Goal: Task Accomplishment & Management: Complete application form

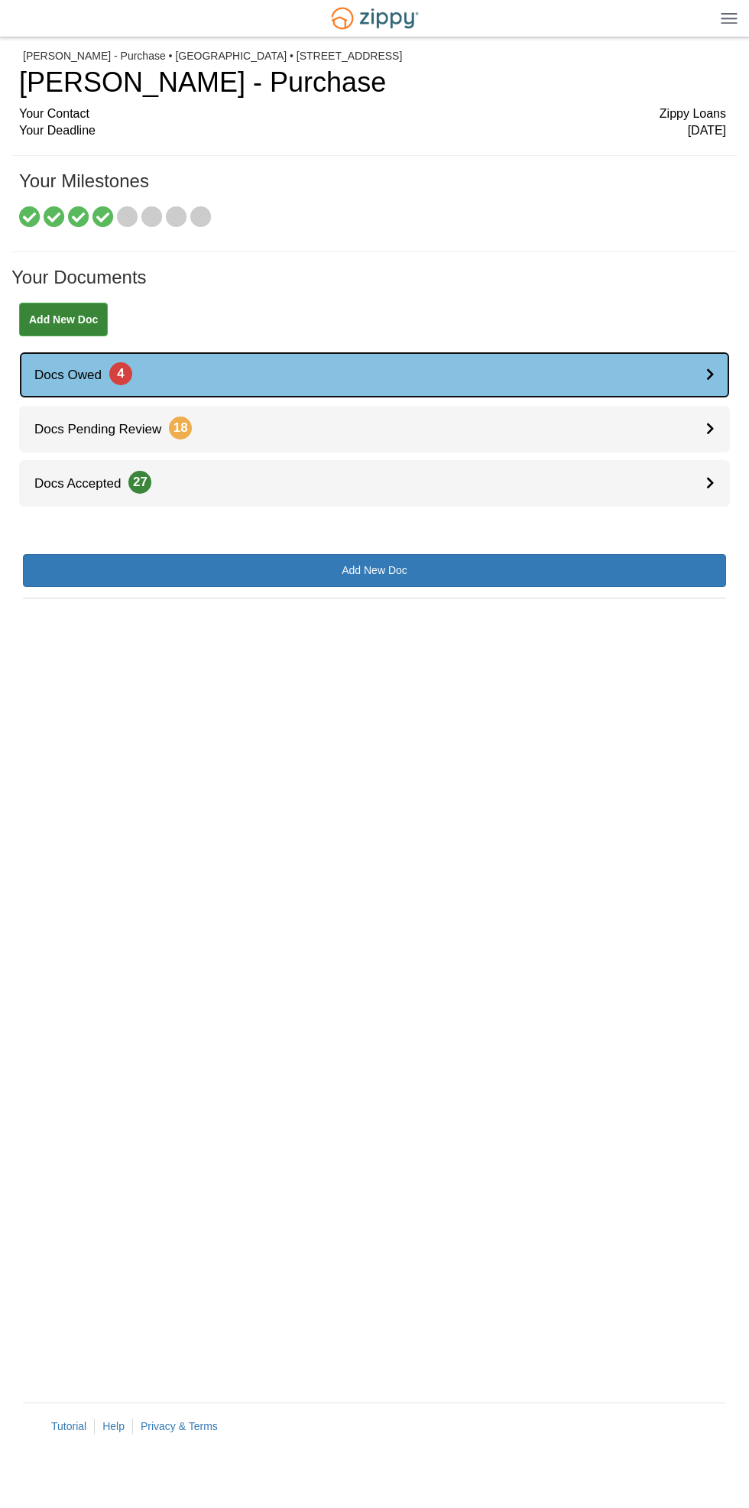
click at [712, 354] on div at bounding box center [718, 375] width 24 height 47
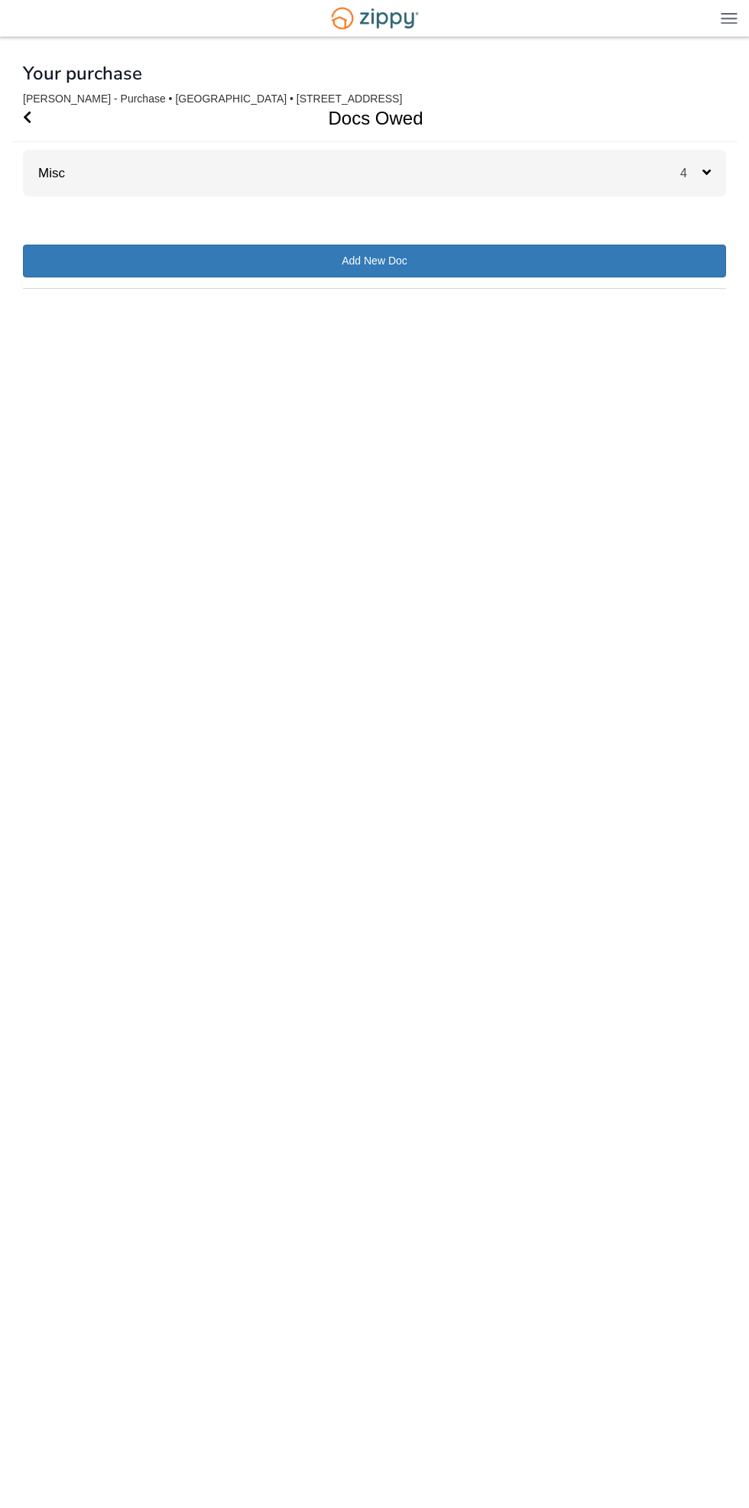
click at [711, 164] on div "4" at bounding box center [703, 173] width 46 height 47
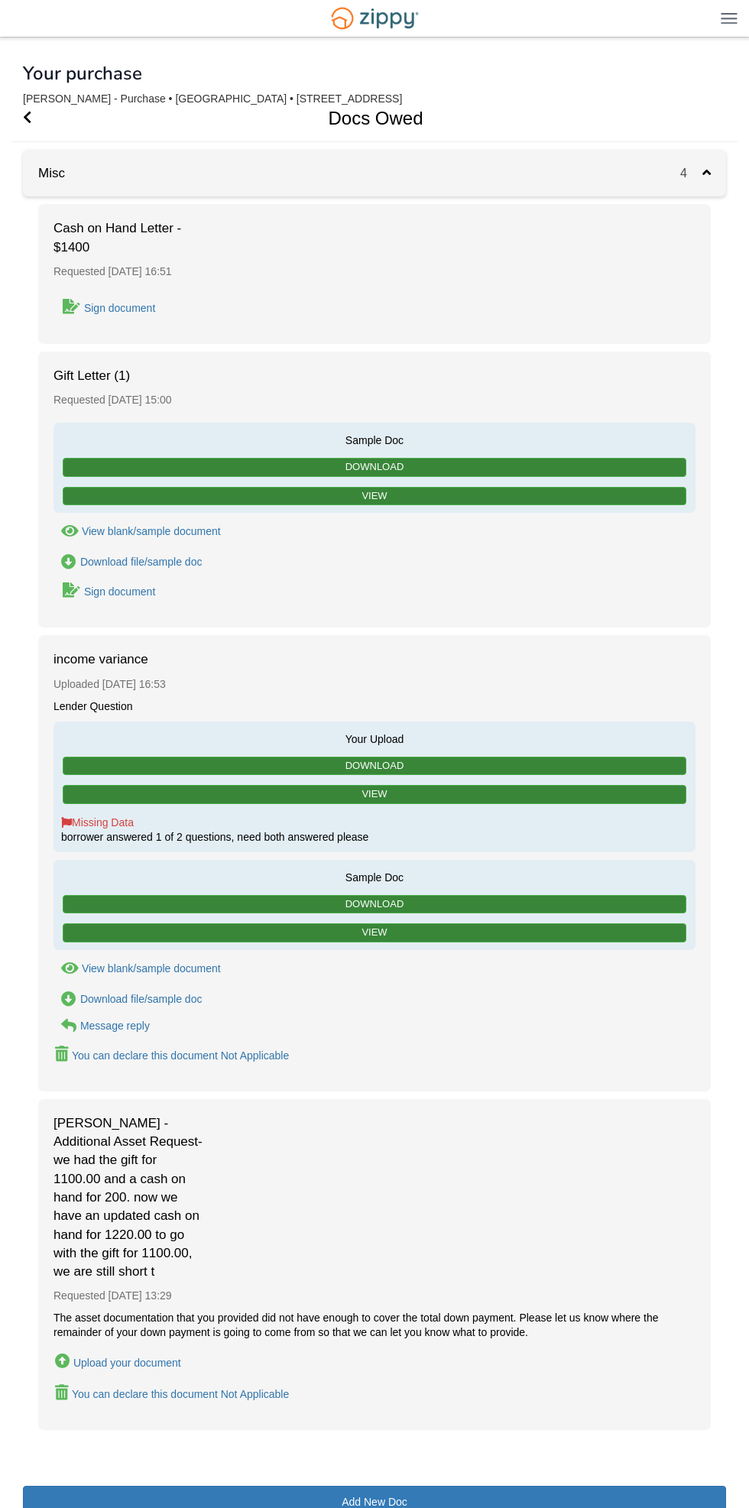
click at [111, 597] on link "Sign document" at bounding box center [105, 591] width 103 height 21
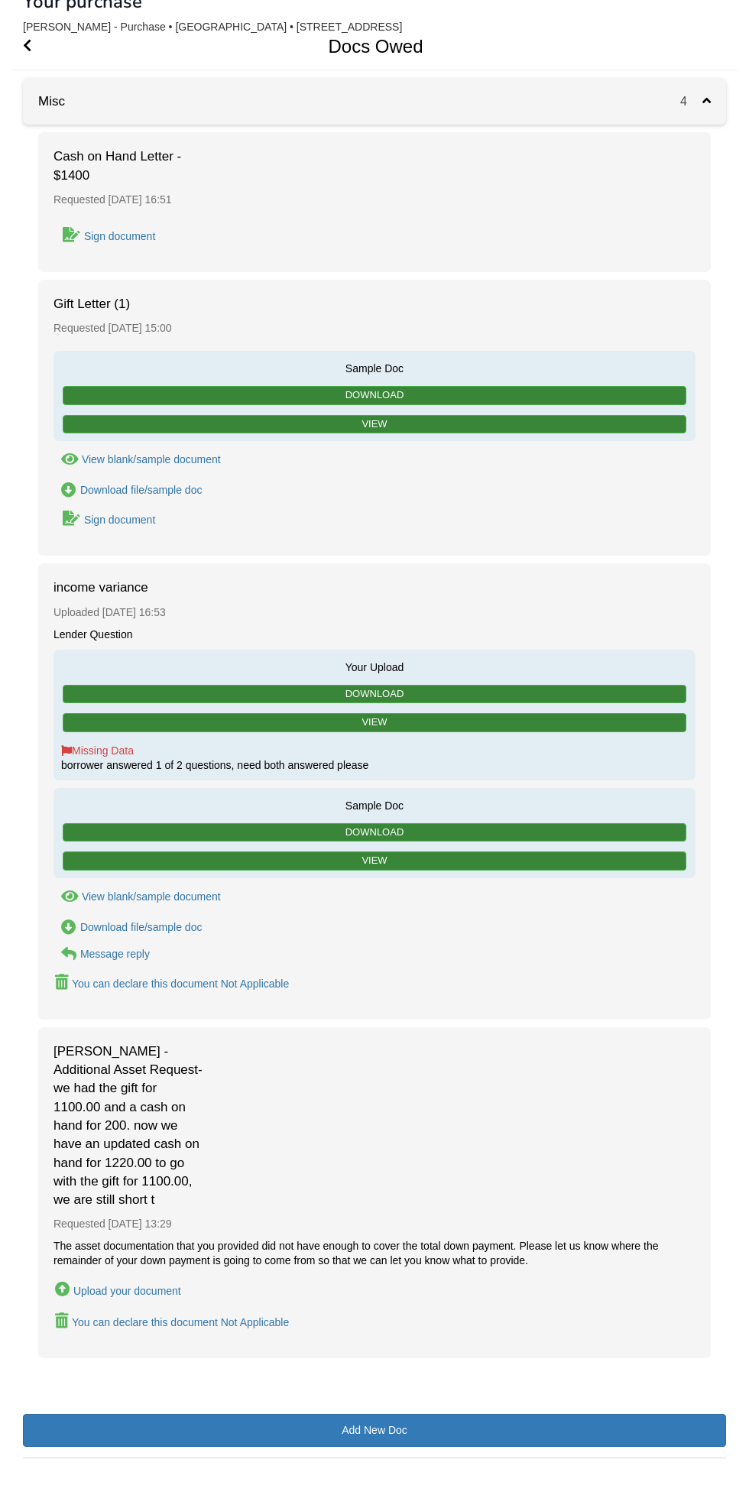
scroll to position [72, 0]
click at [118, 518] on div "Sign document" at bounding box center [119, 520] width 71 height 12
click at [92, 516] on div "Sign document" at bounding box center [119, 520] width 71 height 12
click at [91, 515] on div "Sign document" at bounding box center [119, 520] width 71 height 12
click at [71, 516] on icon "Waiting for your co-borrower to e-sign" at bounding box center [72, 518] width 18 height 15
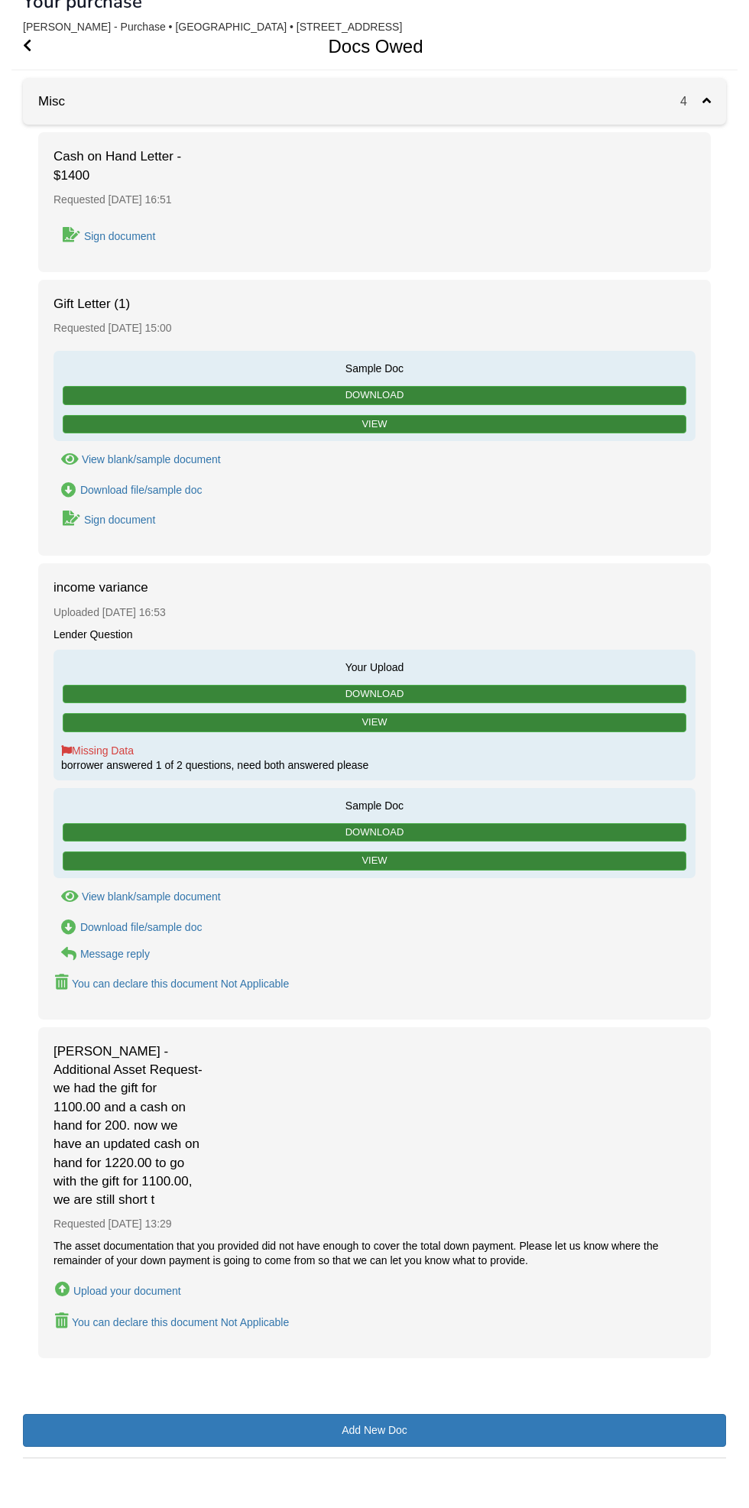
click at [125, 524] on link "Sign document" at bounding box center [105, 519] width 103 height 21
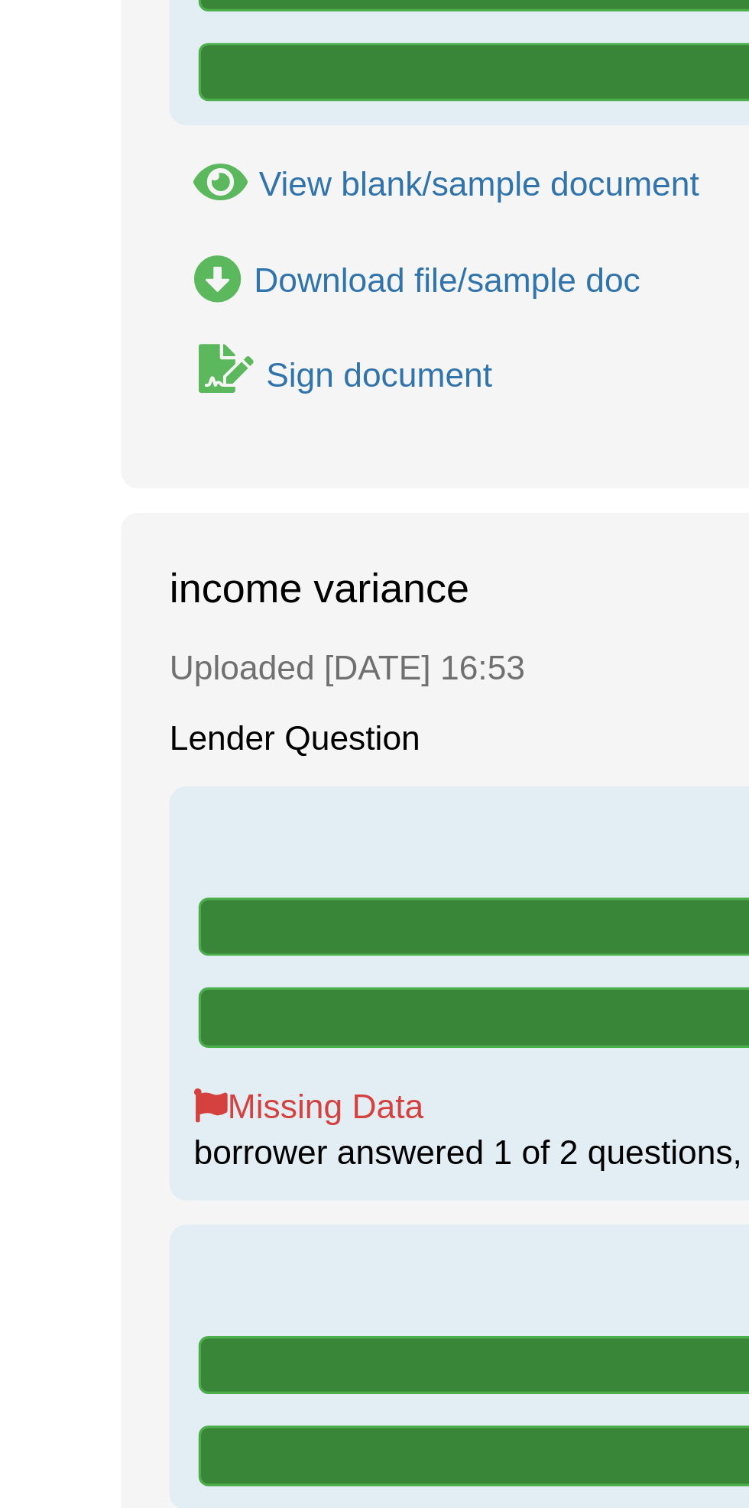
click at [115, 515] on div "Sign document" at bounding box center [119, 520] width 71 height 12
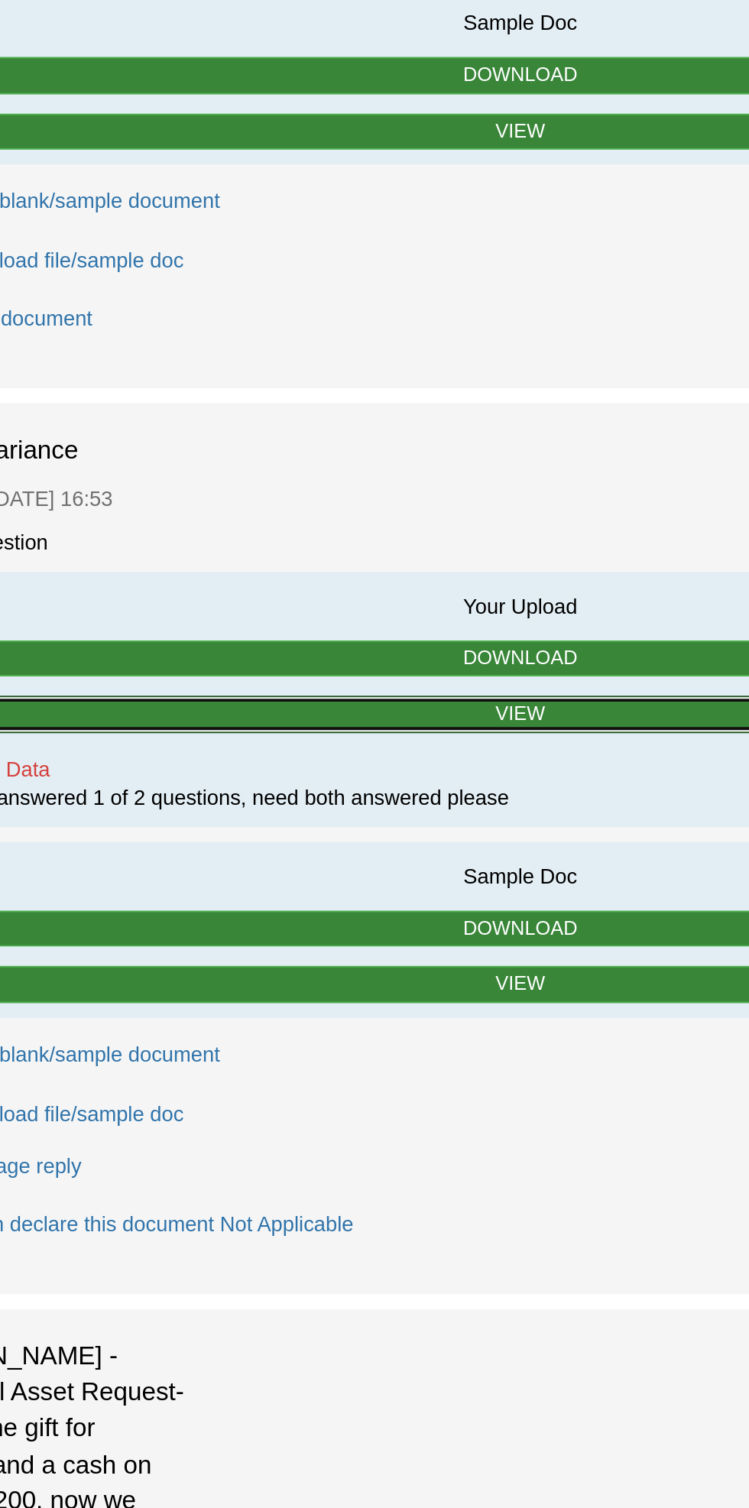
click at [427, 716] on link "View" at bounding box center [375, 722] width 624 height 19
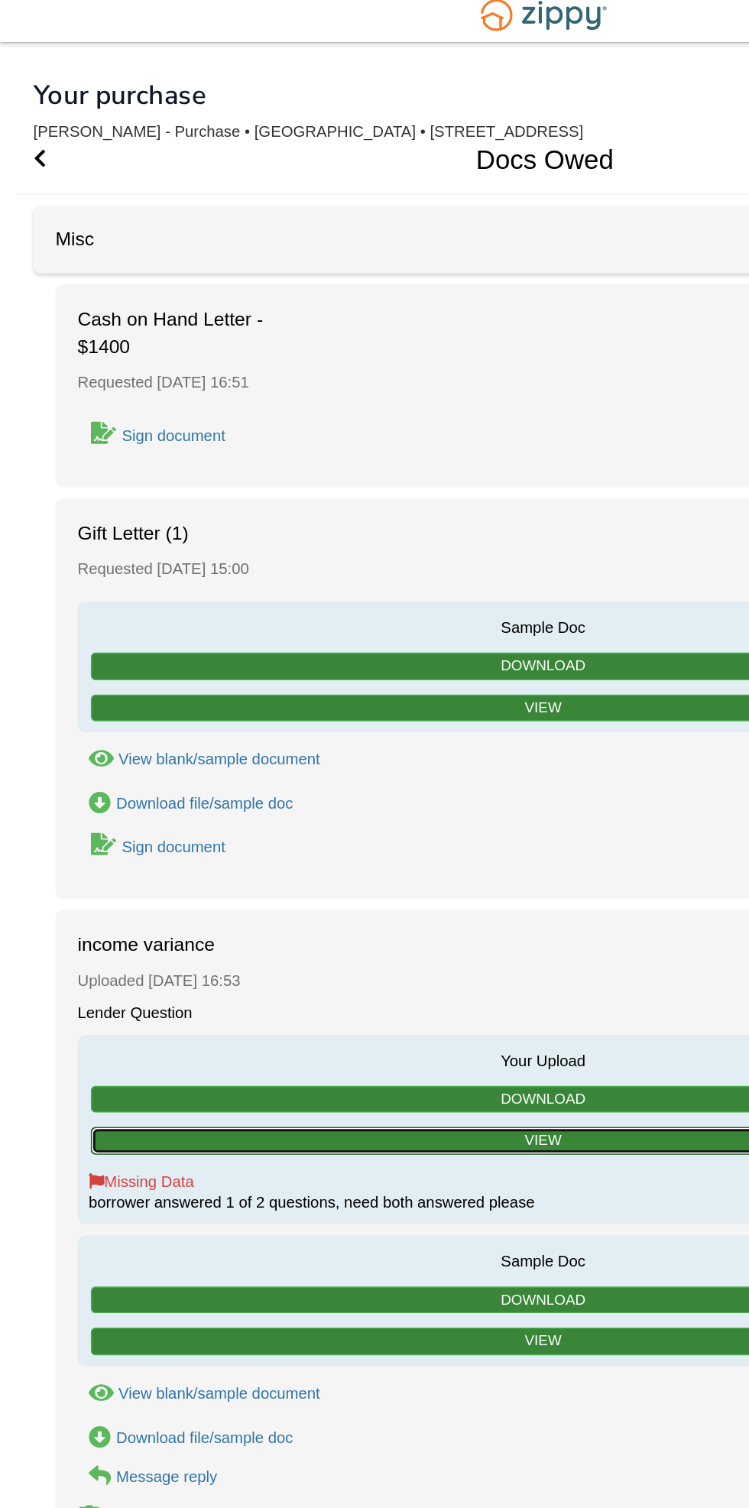
scroll to position [0, 0]
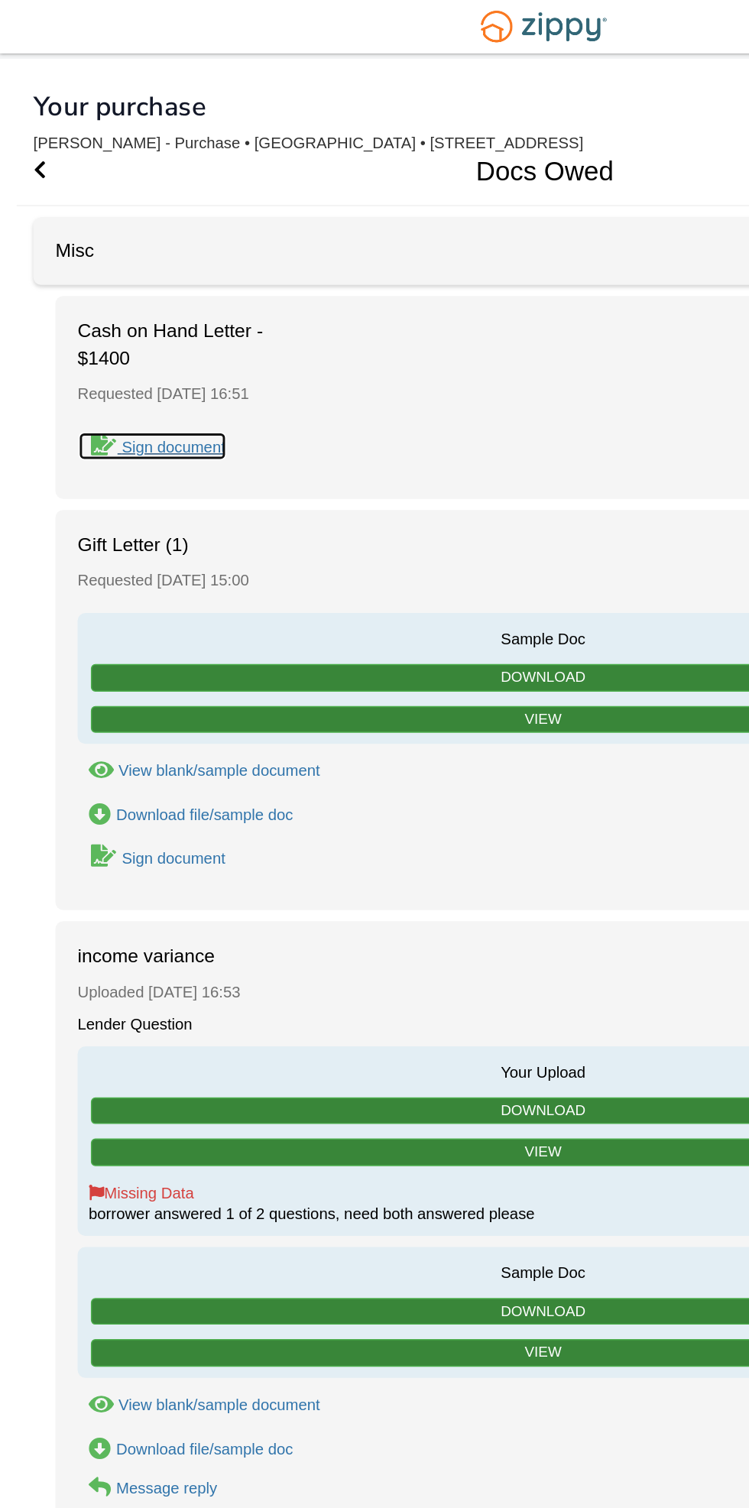
click at [104, 310] on div "Sign document" at bounding box center [119, 308] width 71 height 12
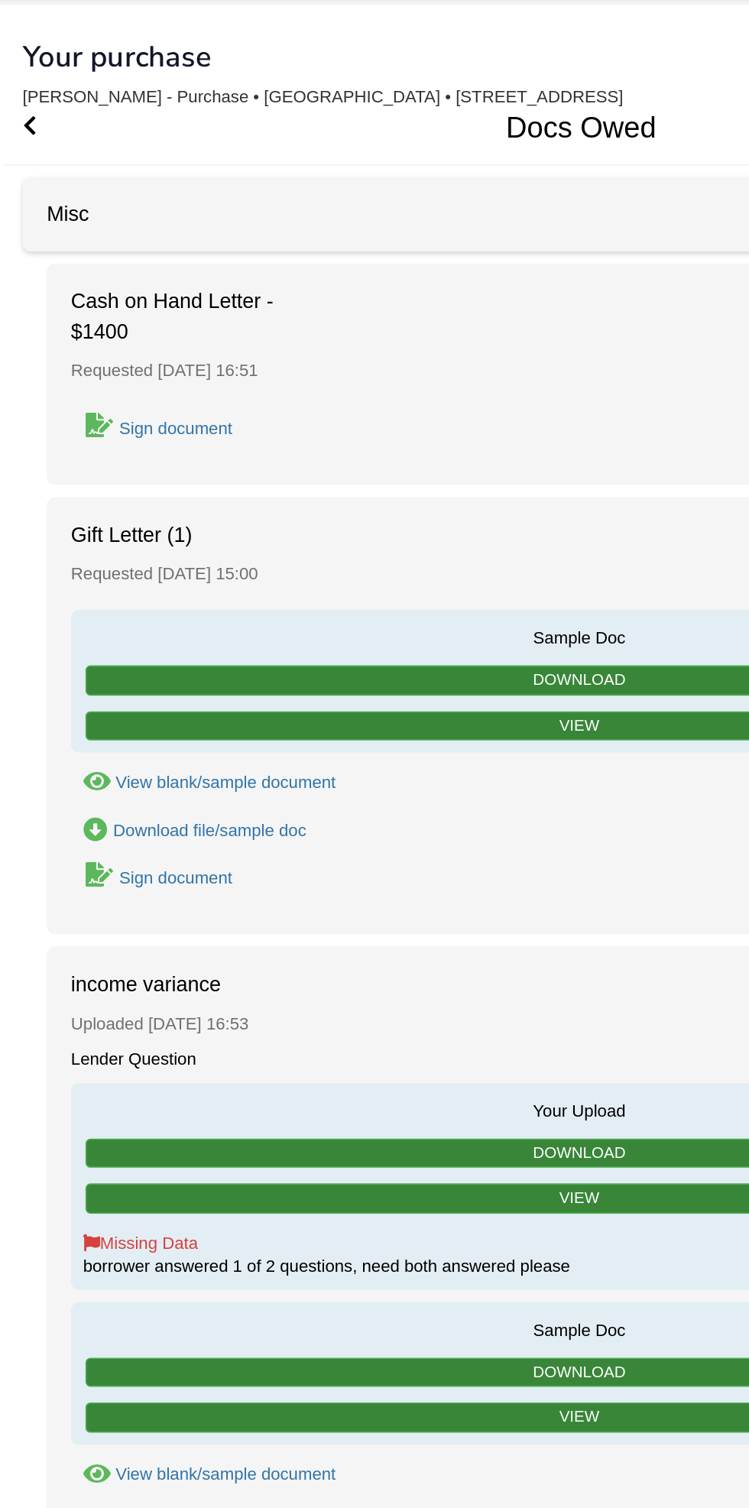
scroll to position [24, 0]
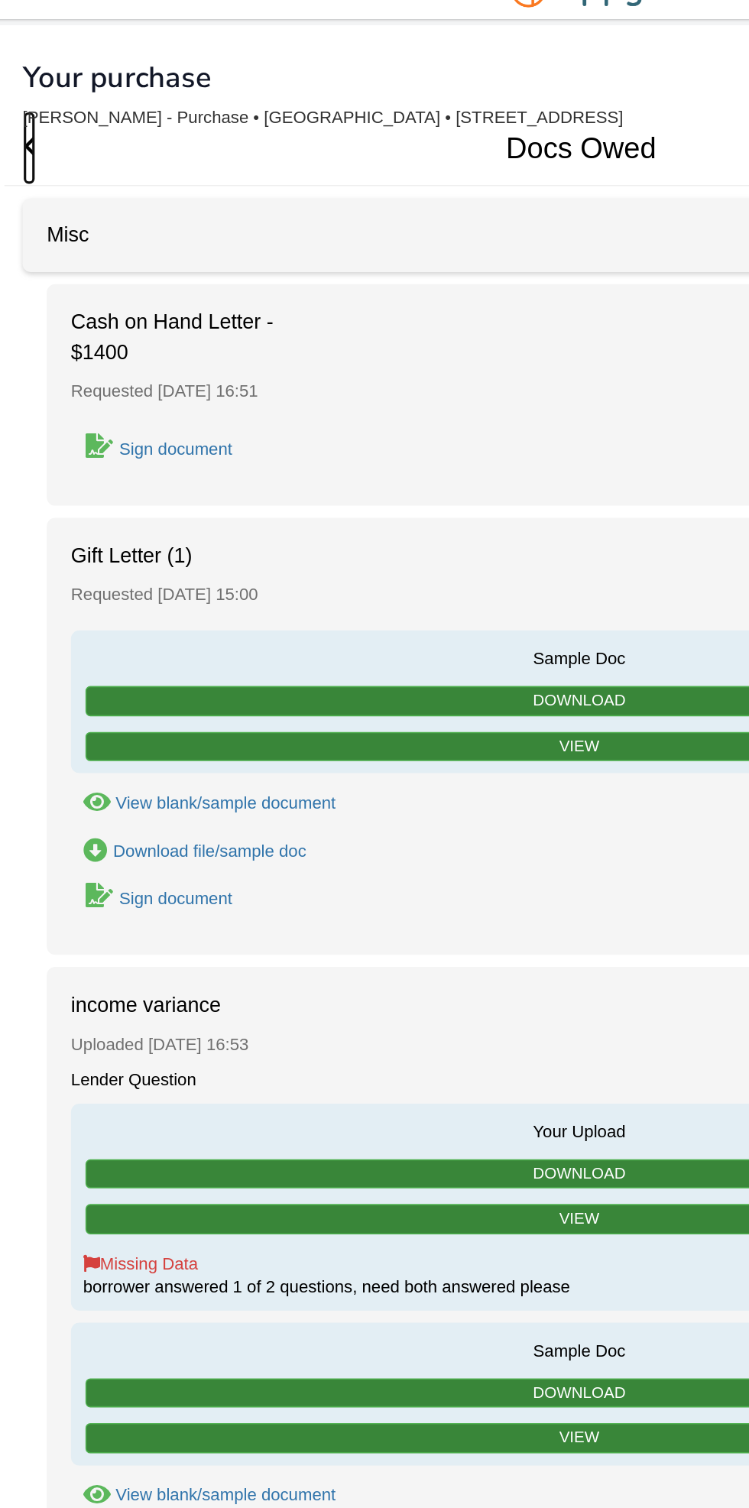
click at [31, 92] on icon "Go Back" at bounding box center [27, 93] width 8 height 14
click at [31, 93] on icon "Go Back" at bounding box center [27, 93] width 8 height 14
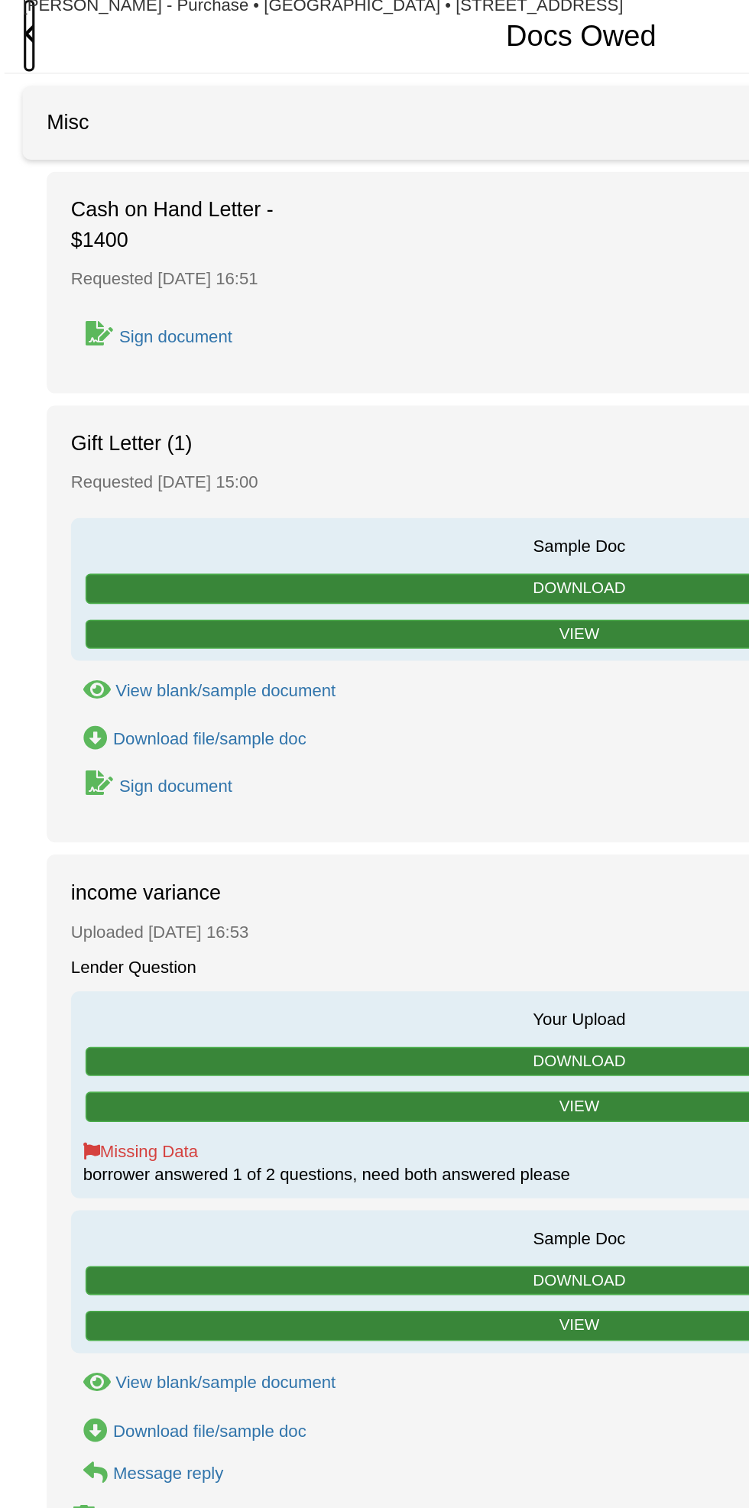
scroll to position [0, 0]
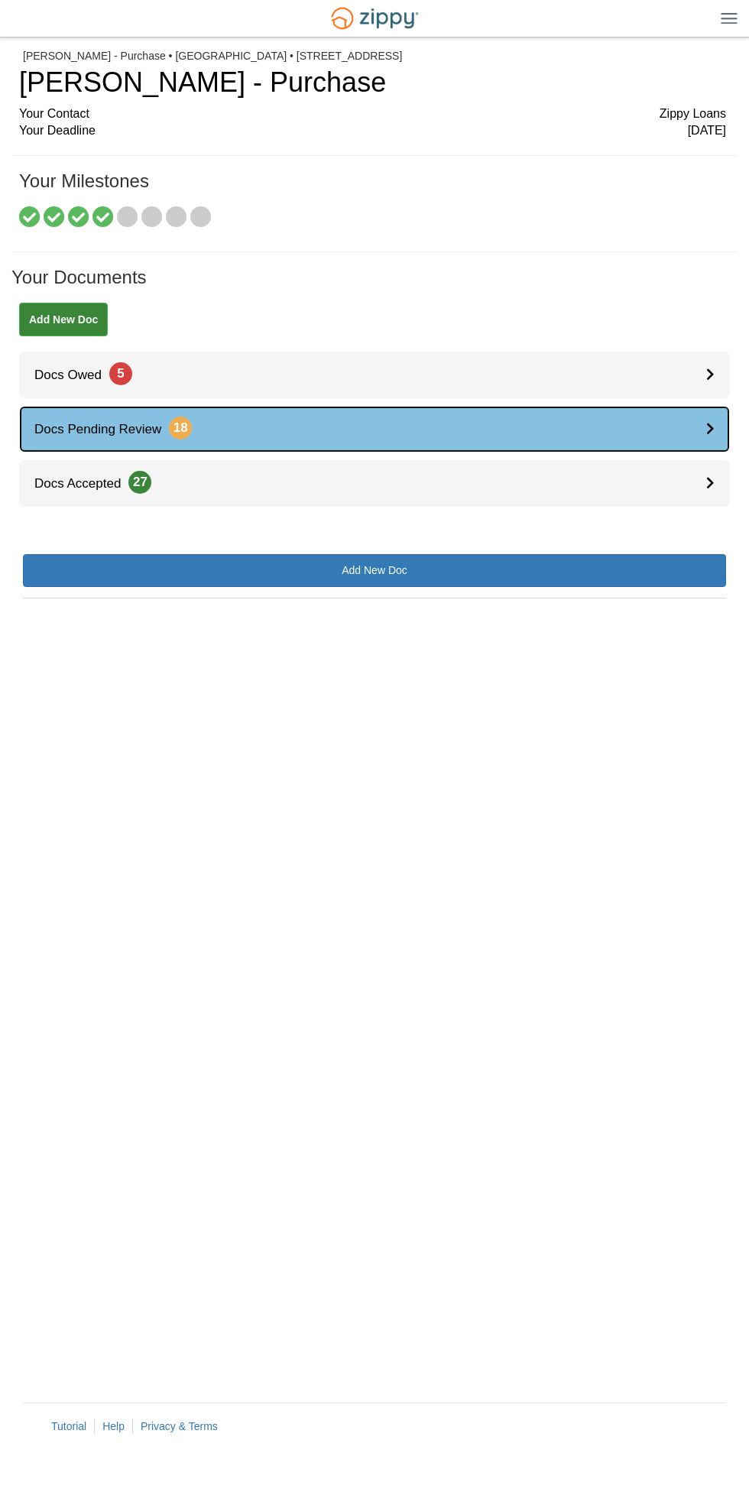
click at [674, 429] on link "Docs Pending Review 18" at bounding box center [374, 429] width 711 height 47
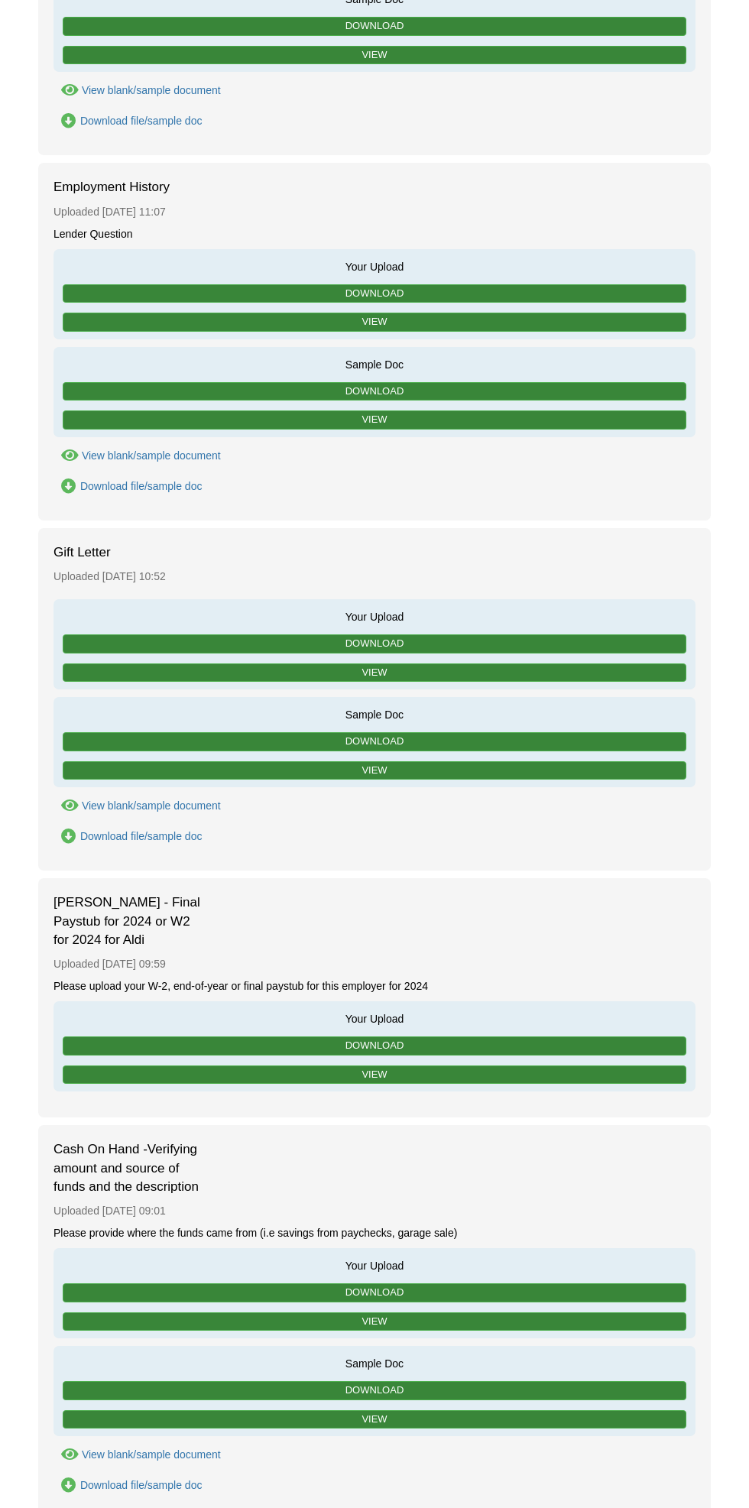
scroll to position [3435, 0]
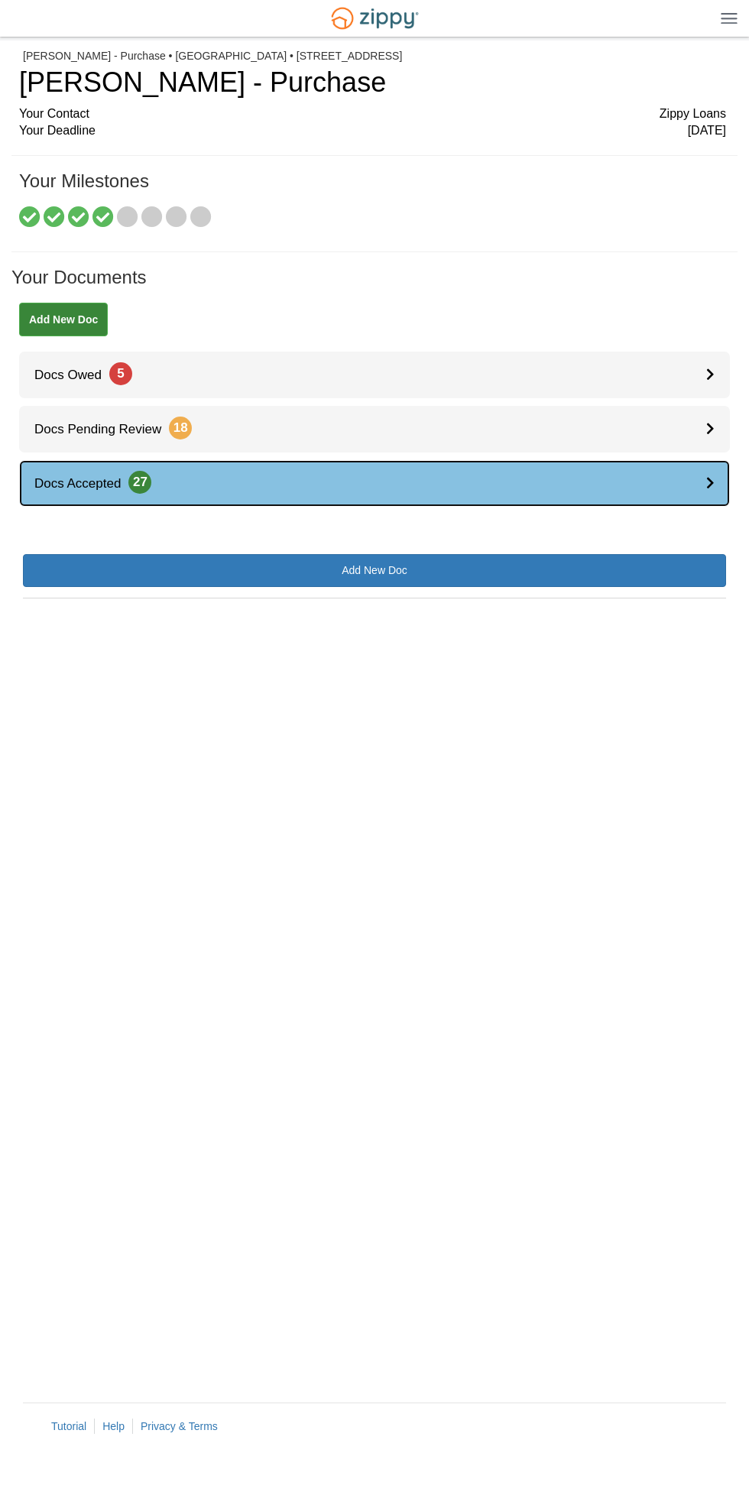
click at [728, 495] on div at bounding box center [718, 483] width 24 height 47
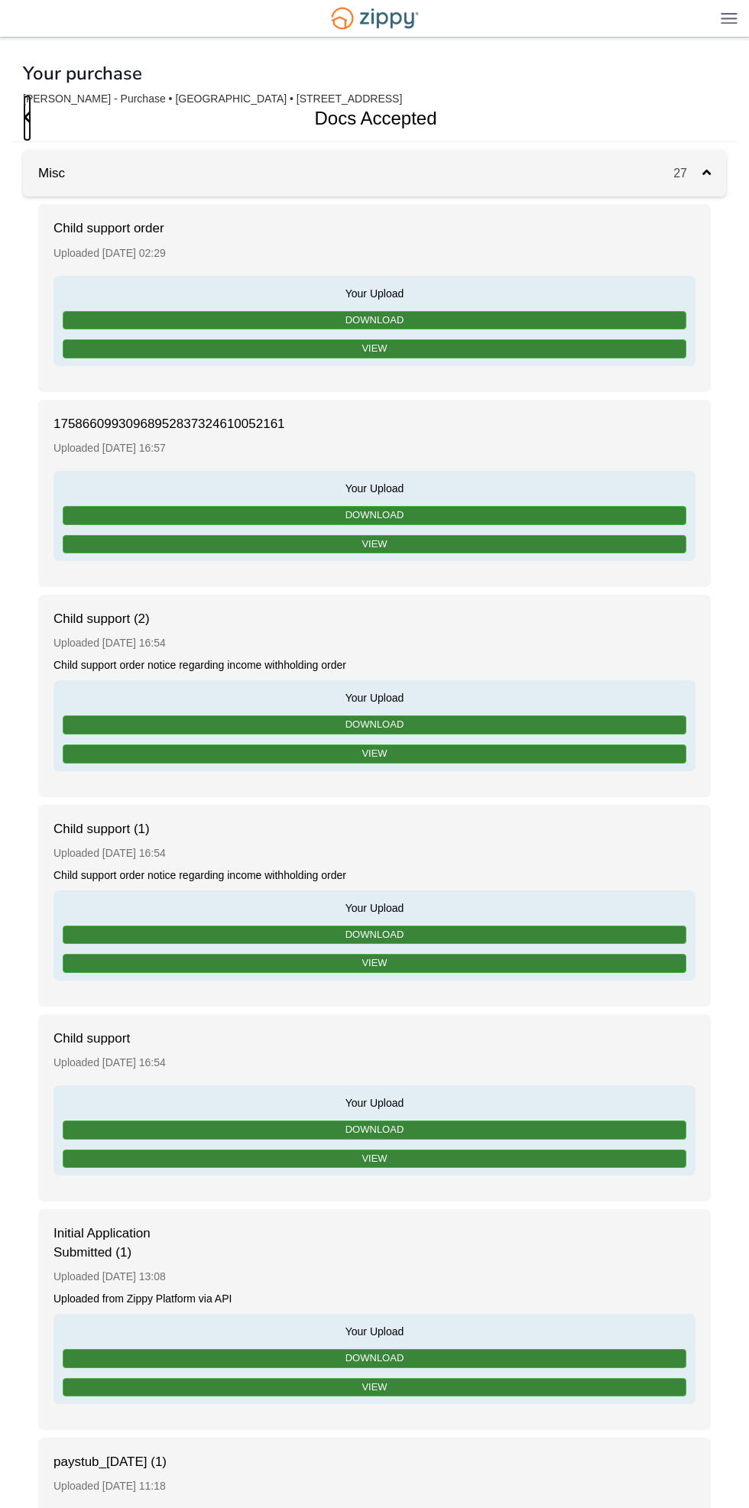
click at [29, 124] on icon "Go Back" at bounding box center [27, 117] width 8 height 14
click at [27, 131] on span "Go Back" at bounding box center [27, 118] width 8 height 47
click at [31, 118] on icon "Go Back" at bounding box center [27, 117] width 8 height 14
